Goal: Download file/media

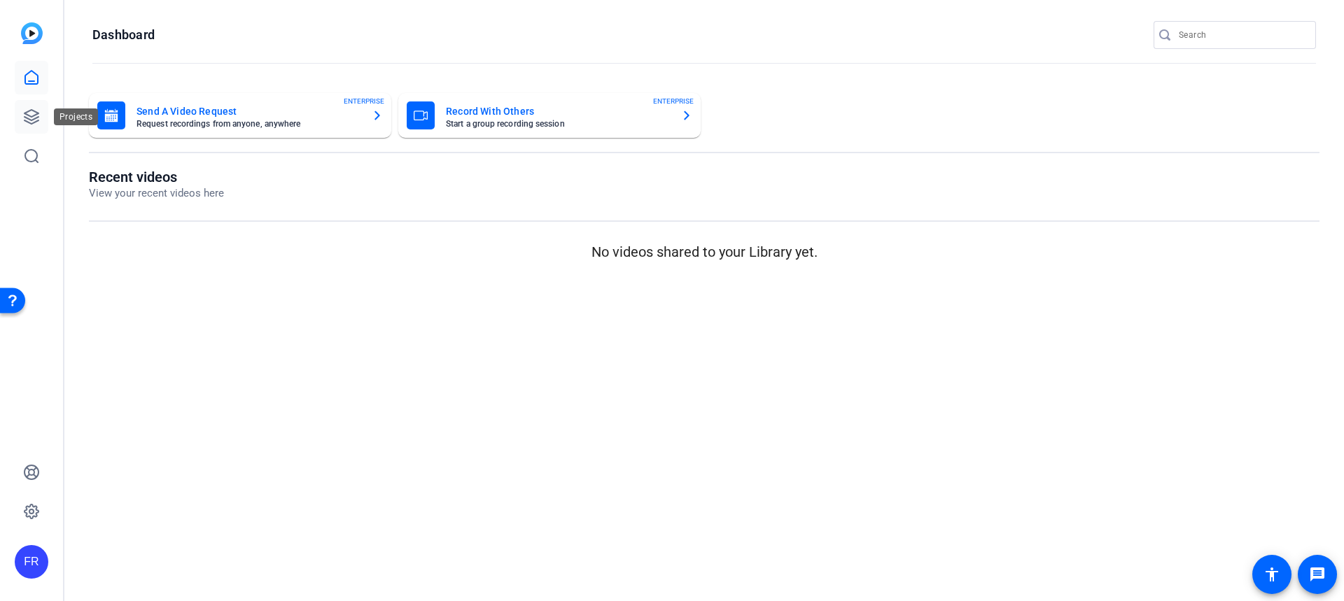
click at [27, 111] on icon at bounding box center [32, 117] width 14 height 14
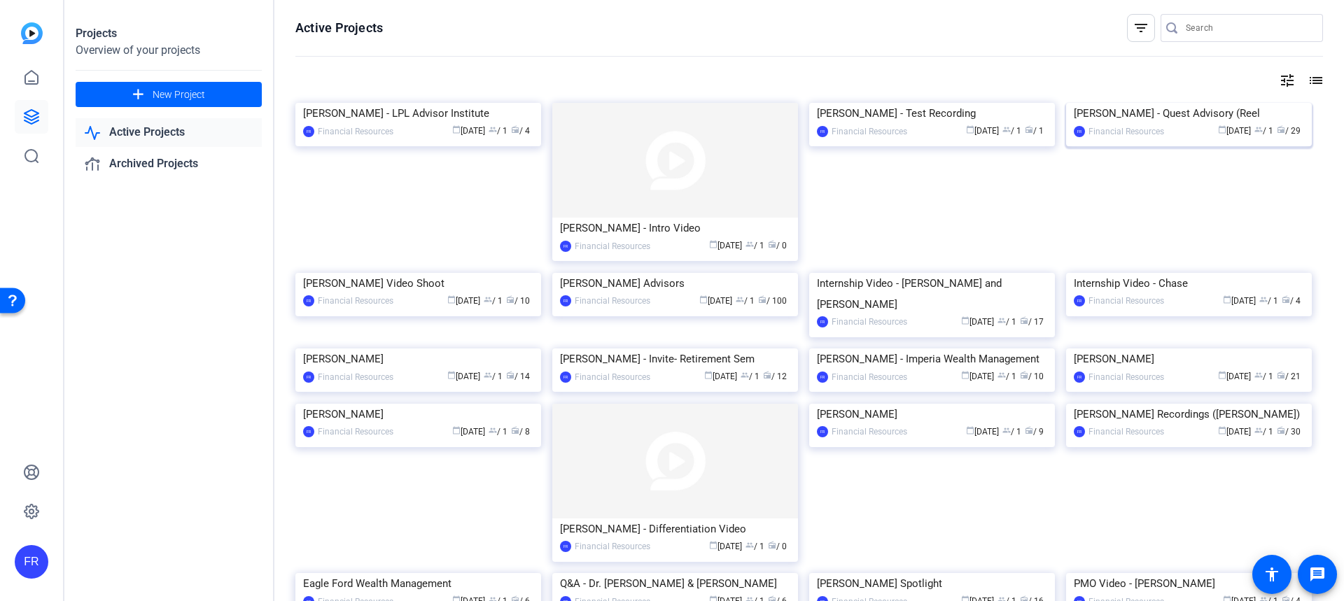
click at [1163, 103] on img at bounding box center [1189, 103] width 246 height 0
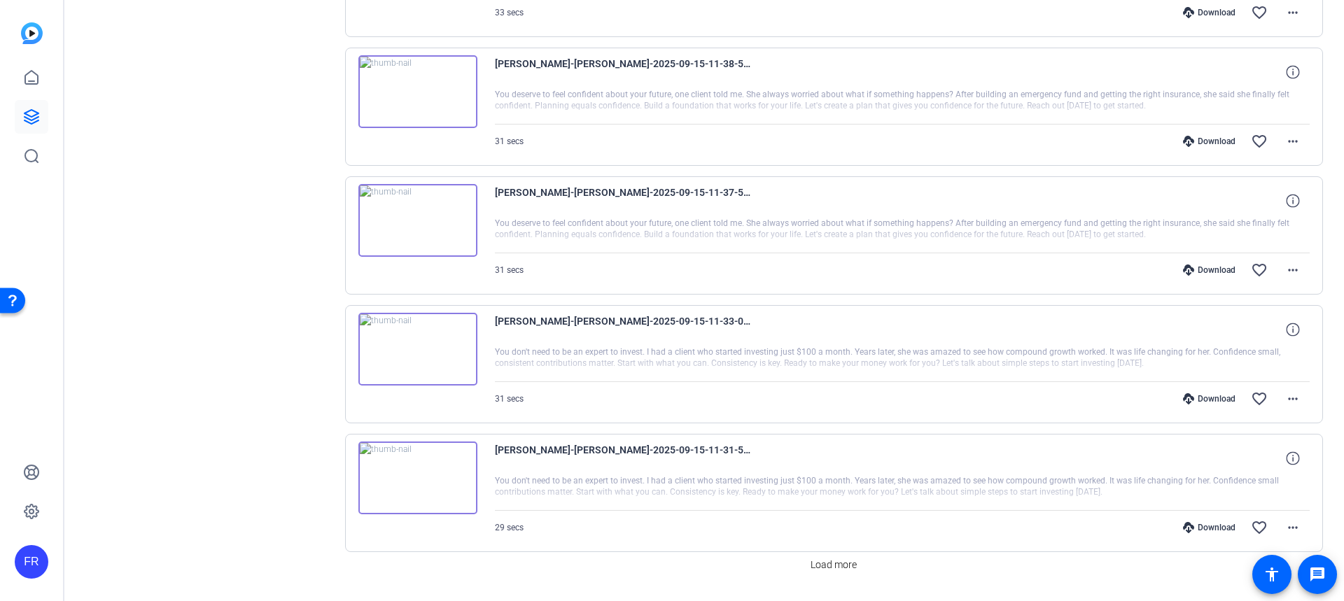
scroll to position [909, 0]
click at [414, 347] on img at bounding box center [417, 348] width 119 height 73
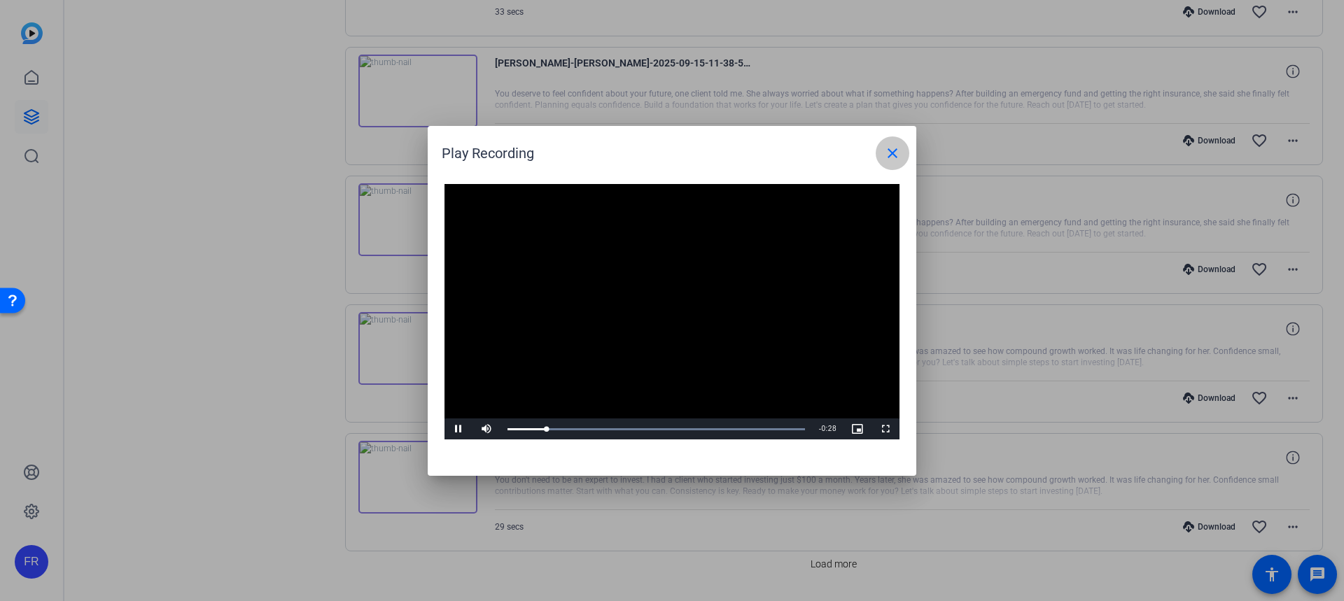
click at [891, 153] on mat-icon "close" at bounding box center [892, 153] width 17 height 17
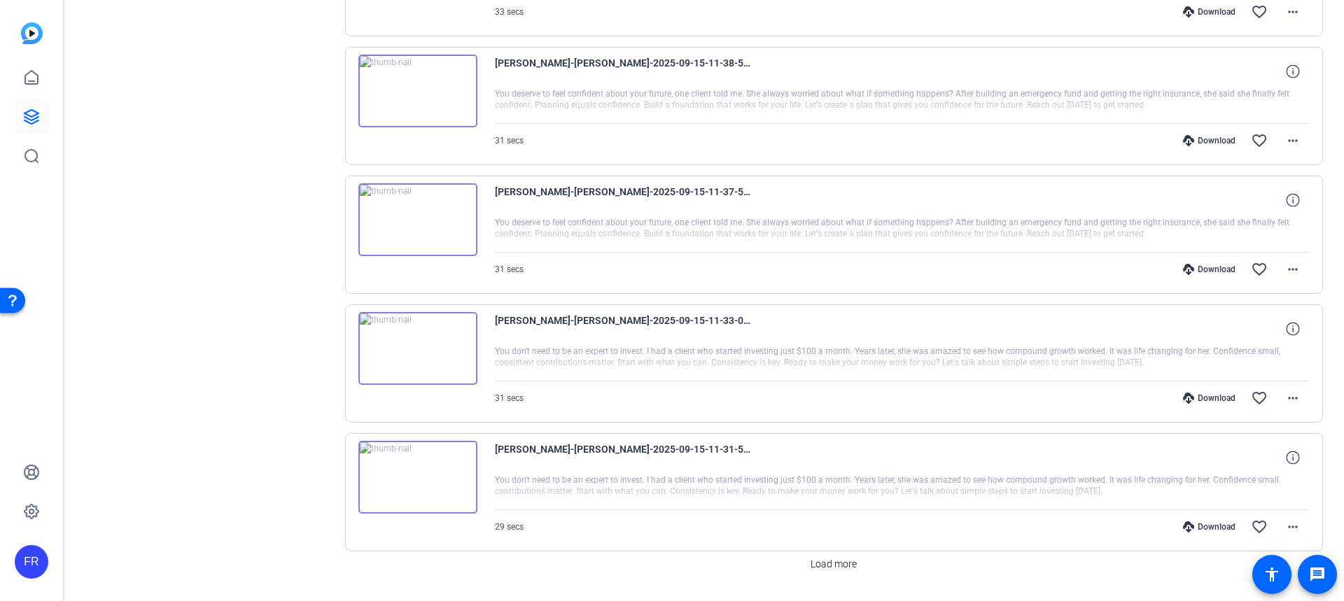
click at [1195, 393] on div "Download" at bounding box center [1209, 398] width 67 height 11
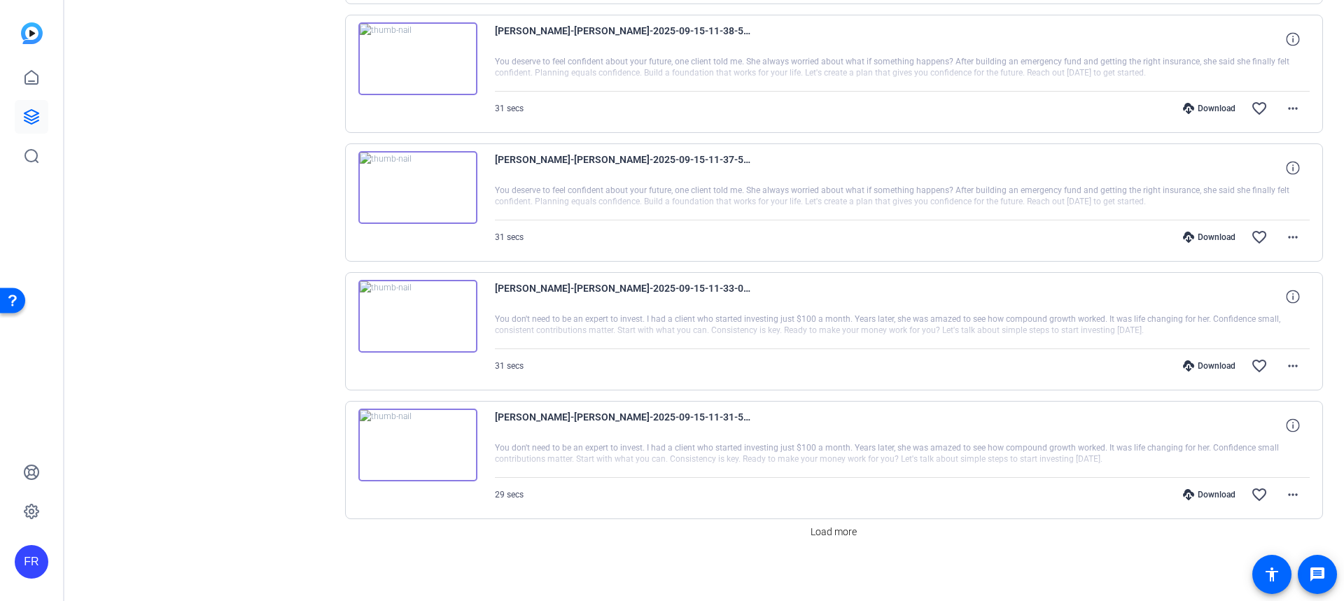
scroll to position [947, 0]
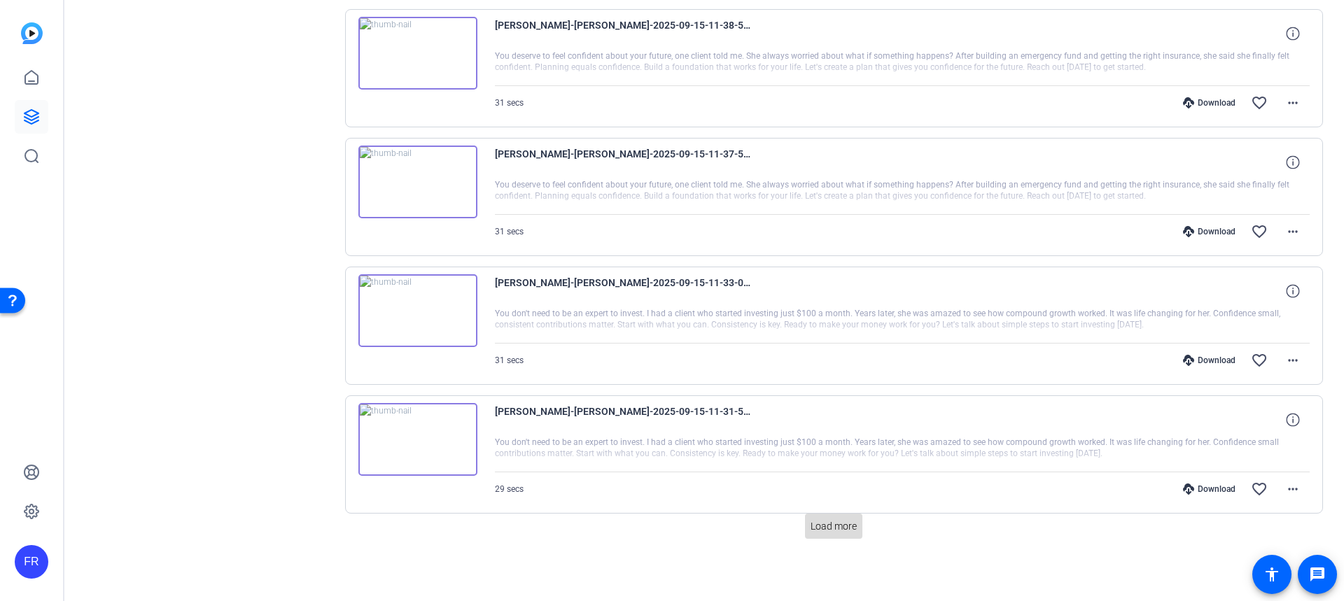
click at [836, 528] on span "Load more" at bounding box center [834, 526] width 46 height 15
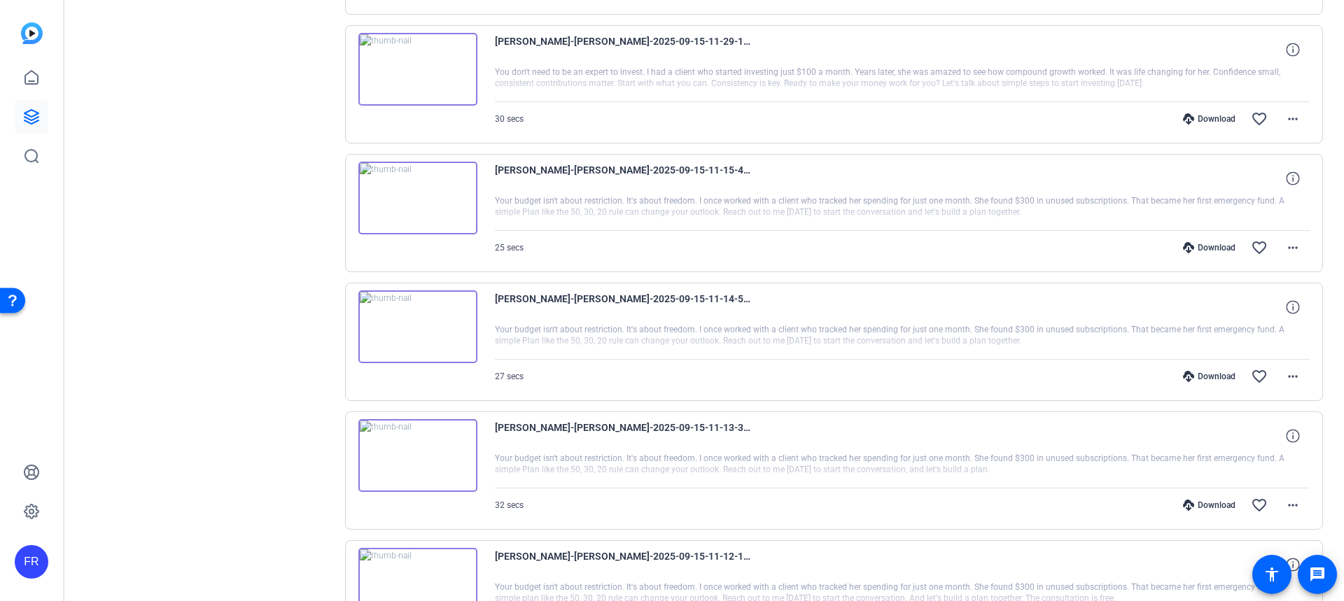
scroll to position [1576, 0]
click at [414, 196] on img at bounding box center [417, 196] width 119 height 73
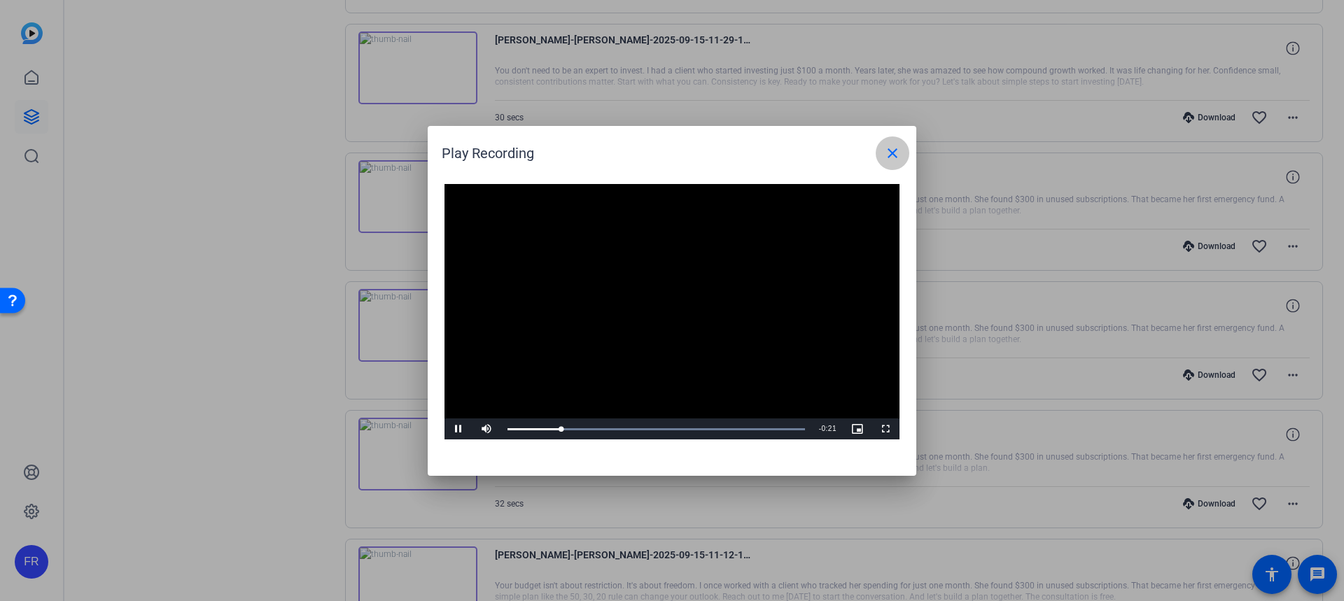
click at [889, 158] on mat-icon "close" at bounding box center [892, 153] width 17 height 17
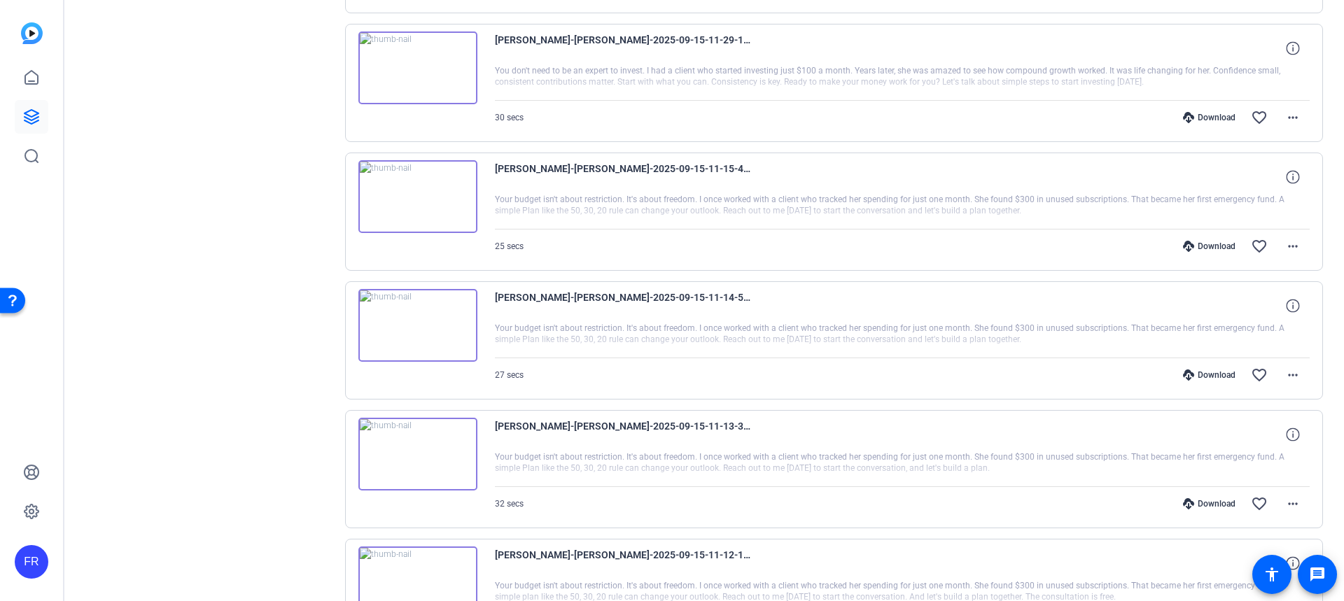
click at [1211, 368] on div "Download favorite_border more_horiz" at bounding box center [1024, 375] width 571 height 34
click at [1185, 372] on icon at bounding box center [1188, 375] width 11 height 11
click at [415, 326] on img at bounding box center [417, 325] width 119 height 73
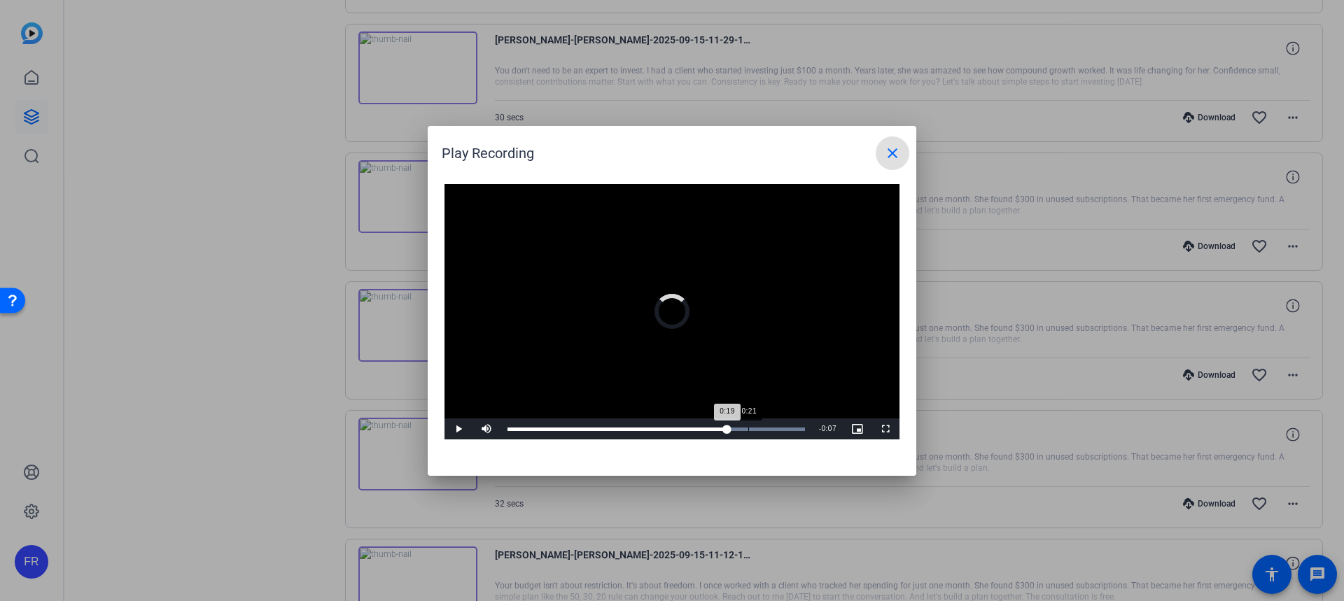
drag, startPoint x: 529, startPoint y: 430, endPoint x: 750, endPoint y: 435, distance: 220.6
click at [750, 435] on div "Loaded : 100.00% 0:21 0:19" at bounding box center [657, 429] width 312 height 21
click at [895, 153] on mat-icon "close" at bounding box center [892, 153] width 17 height 17
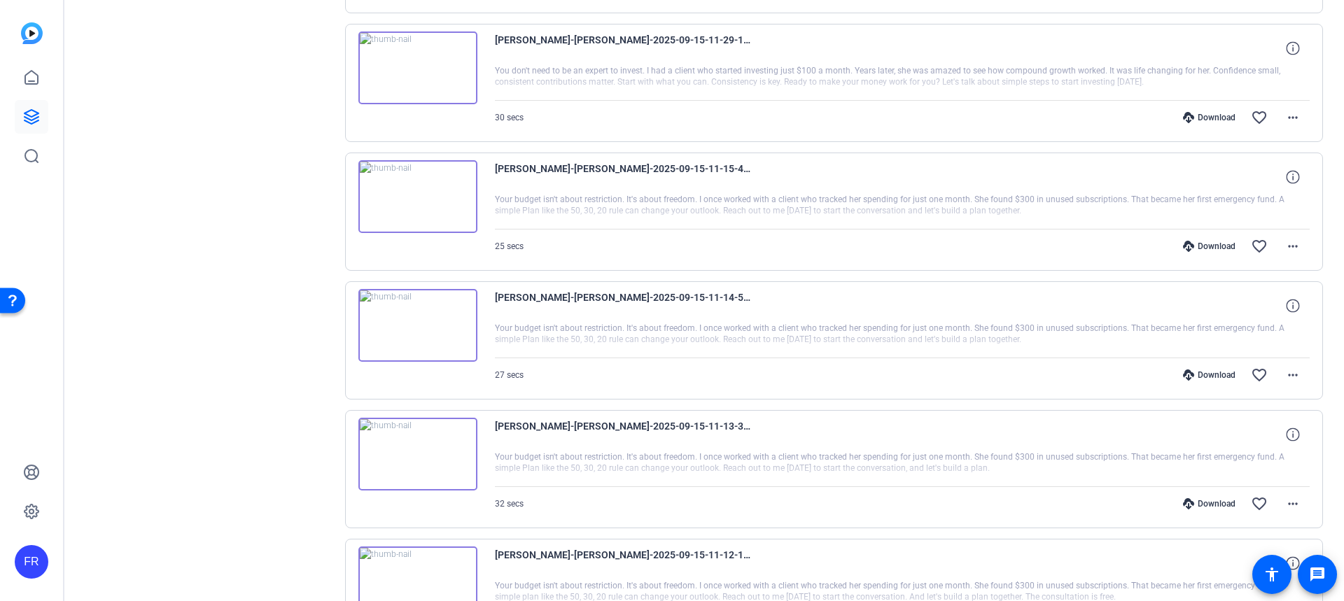
click at [418, 455] on img at bounding box center [417, 454] width 119 height 73
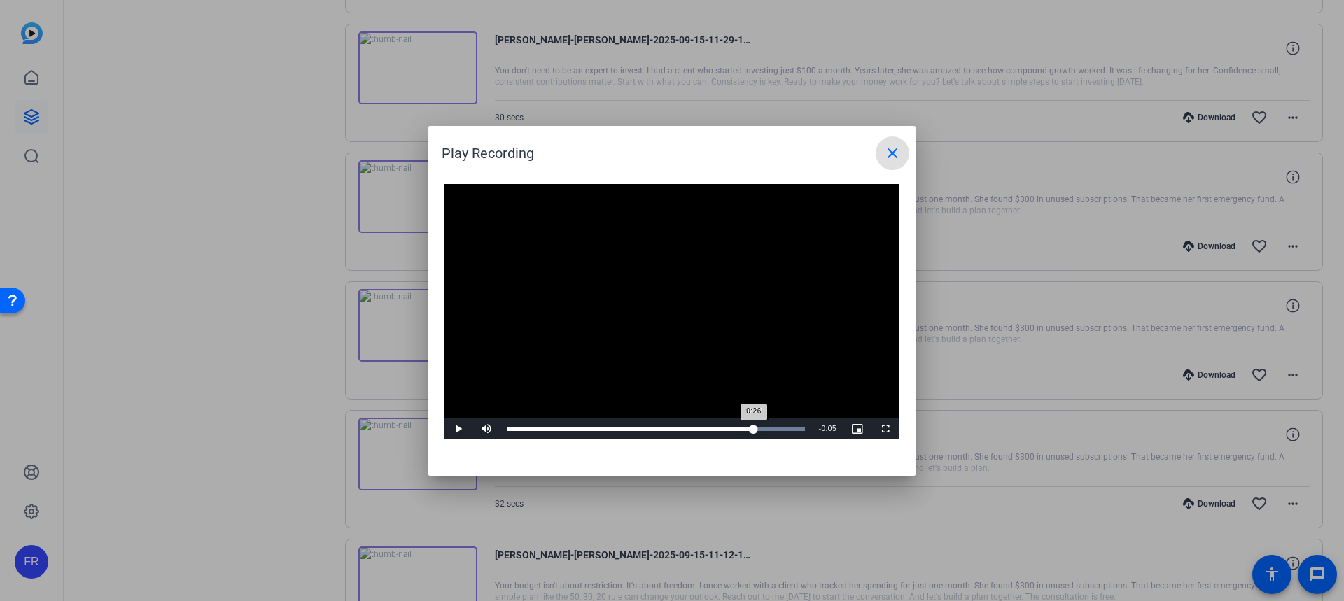
drag, startPoint x: 529, startPoint y: 428, endPoint x: 755, endPoint y: 426, distance: 226.1
click at [754, 428] on div "0:26" at bounding box center [631, 430] width 246 height 4
drag, startPoint x: 781, startPoint y: 428, endPoint x: 680, endPoint y: 440, distance: 101.5
click at [680, 440] on div "Video Player is loading. Play Video Play Mute Current Time 0:19 / Duration 0:31…" at bounding box center [672, 323] width 489 height 306
click at [890, 152] on mat-icon "close" at bounding box center [892, 153] width 17 height 17
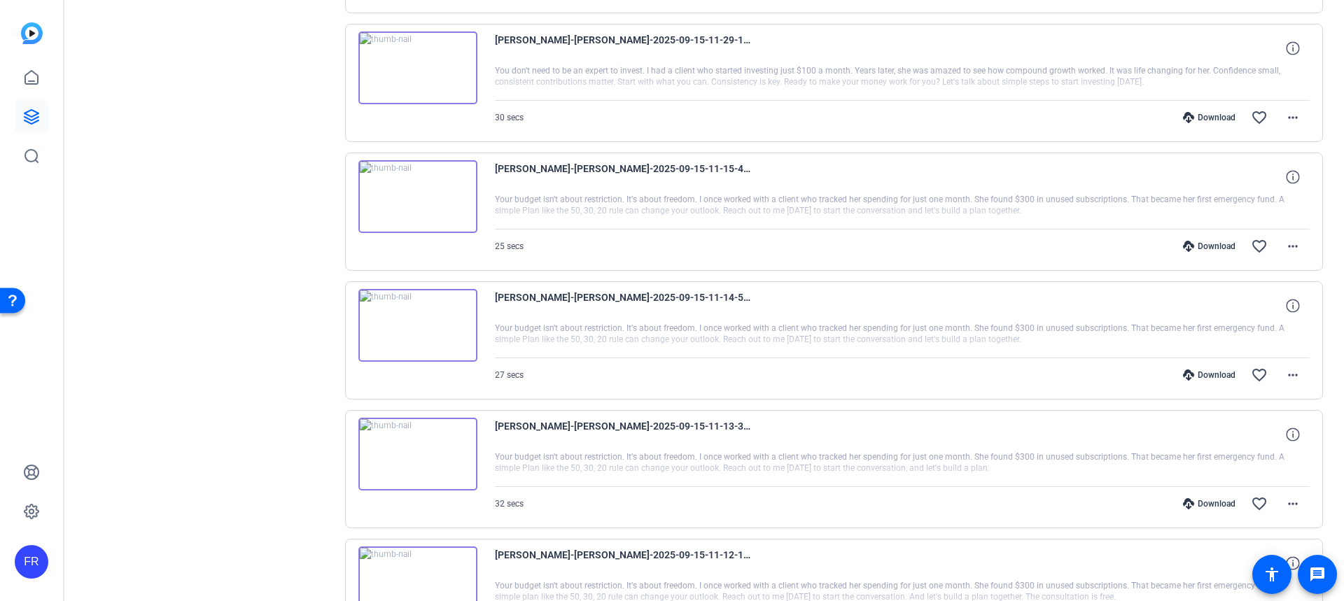
click at [414, 452] on img at bounding box center [417, 454] width 119 height 73
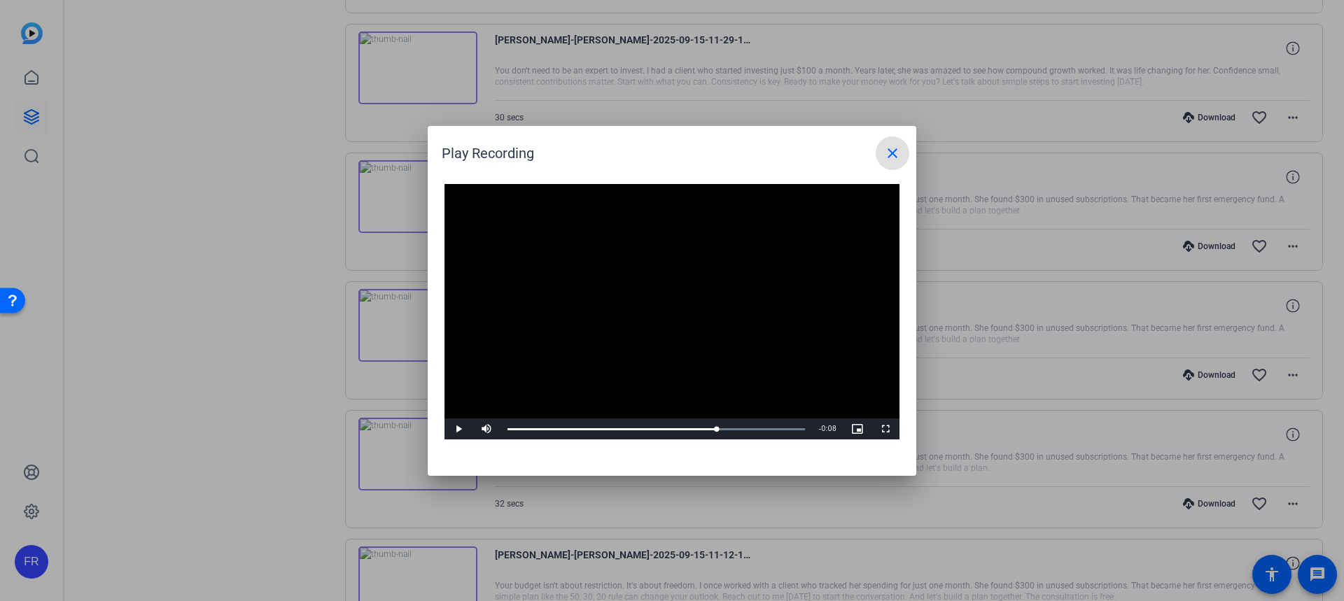
drag, startPoint x: 527, startPoint y: 430, endPoint x: 725, endPoint y: 443, distance: 197.9
click at [725, 443] on div "Video Player is loading. Play Video Play Mute Current Time 0:22 / Duration 0:31…" at bounding box center [672, 323] width 489 height 306
drag, startPoint x: 738, startPoint y: 426, endPoint x: 617, endPoint y: 438, distance: 120.9
click at [617, 438] on div "Loaded : 100.00% 0:11 0:18" at bounding box center [657, 429] width 312 height 21
click at [1195, 497] on div at bounding box center [672, 300] width 1344 height 601
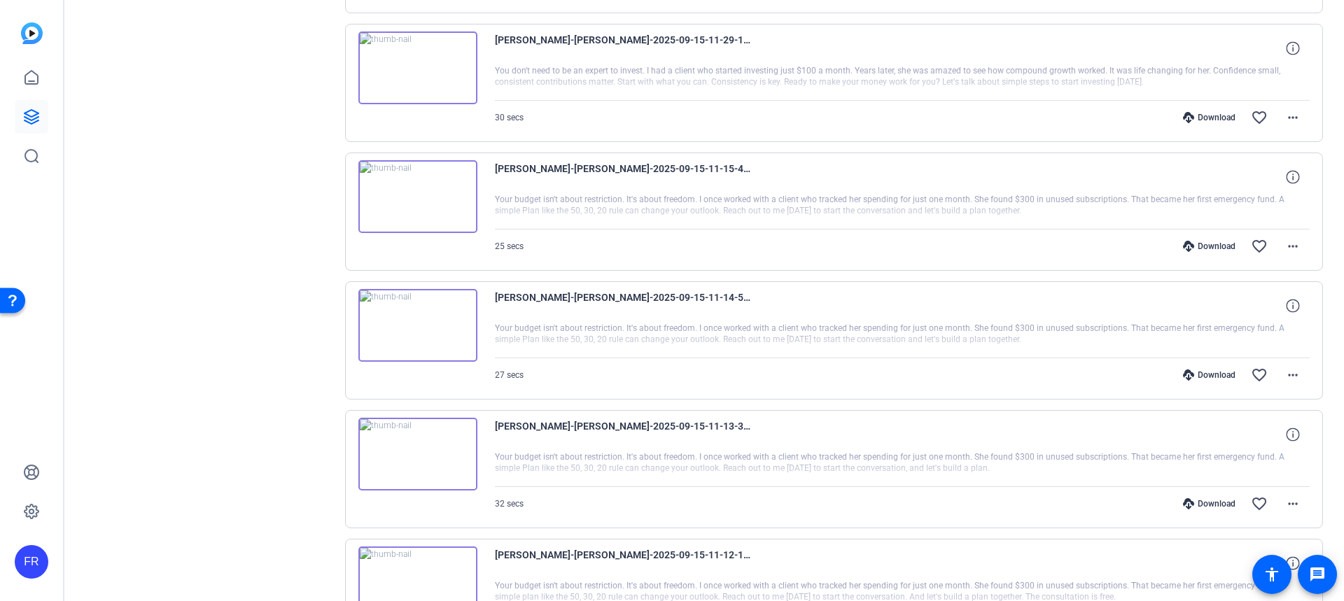
click at [1200, 502] on div "Download" at bounding box center [1209, 503] width 67 height 11
